Goal: Information Seeking & Learning: Compare options

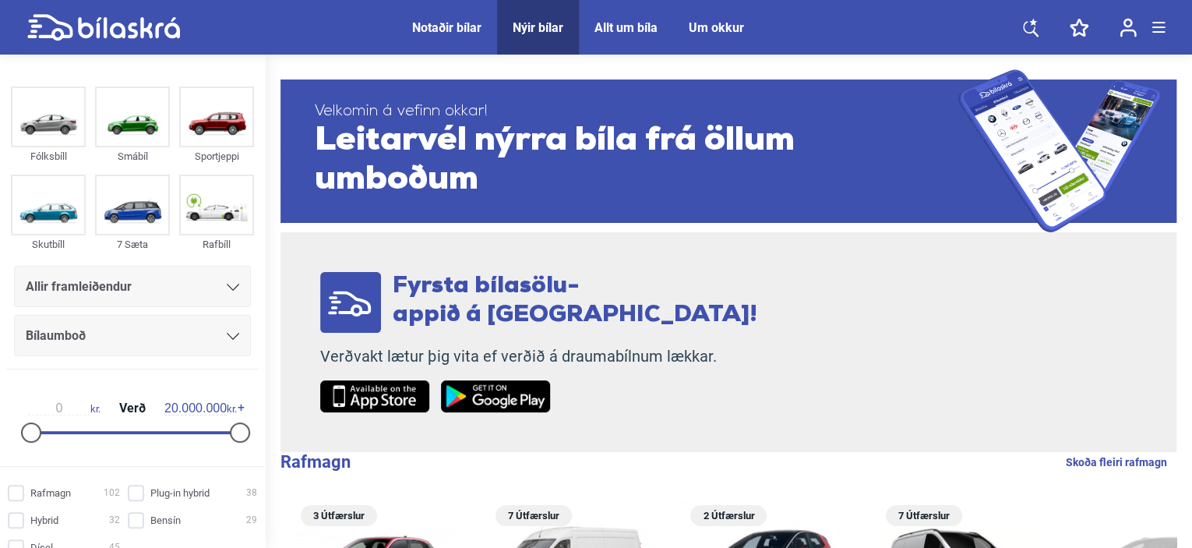
scroll to position [156, 0]
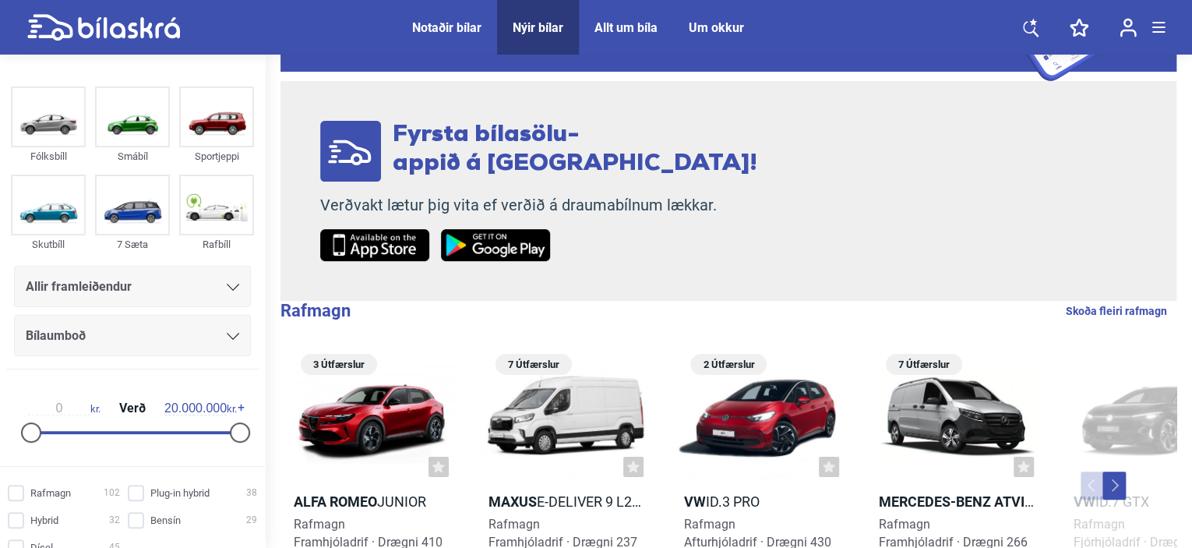
drag, startPoint x: 132, startPoint y: 493, endPoint x: 408, endPoint y: 398, distance: 292.5
click at [130, 493] on input "Plug-in hybrid 38" at bounding box center [194, 493] width 129 height 16
checkbox input "true"
